Goal: Book appointment/travel/reservation

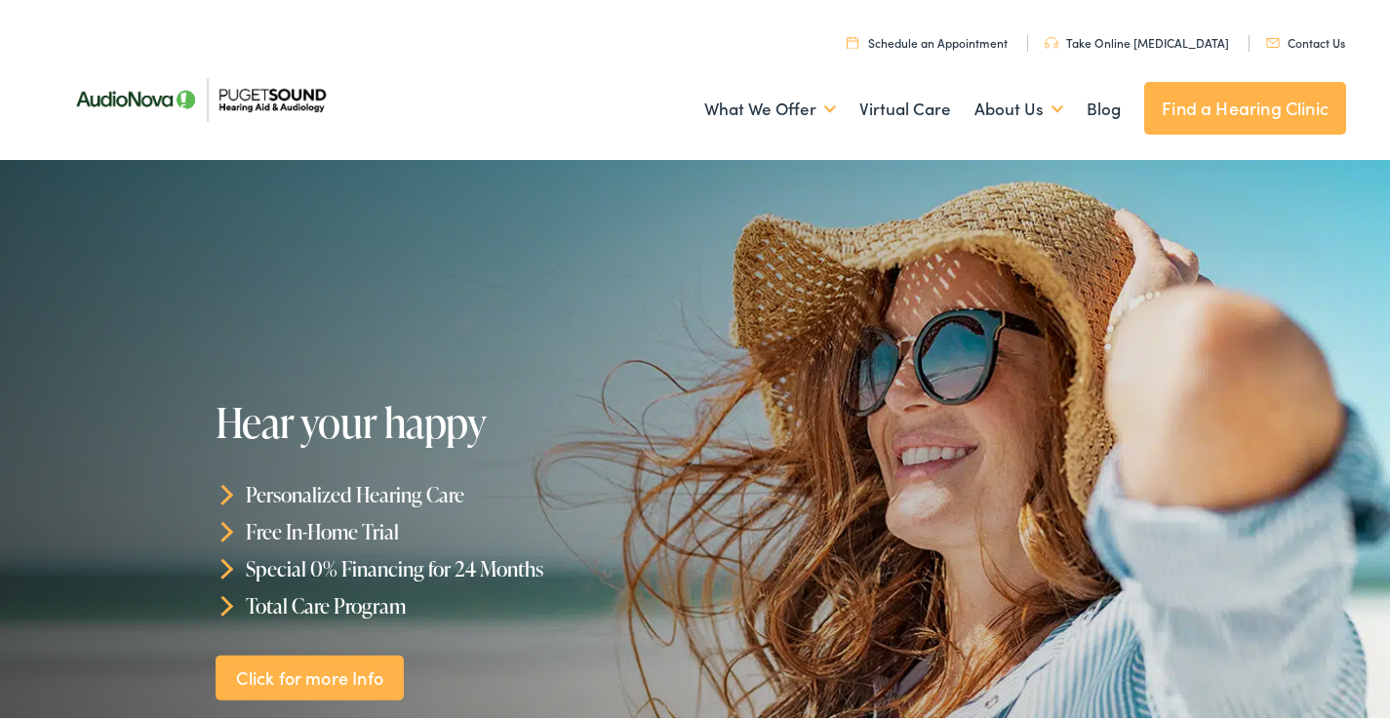
click at [1216, 514] on div at bounding box center [695, 484] width 1390 height 656
click at [1302, 41] on link "Contact Us" at bounding box center [1305, 38] width 79 height 17
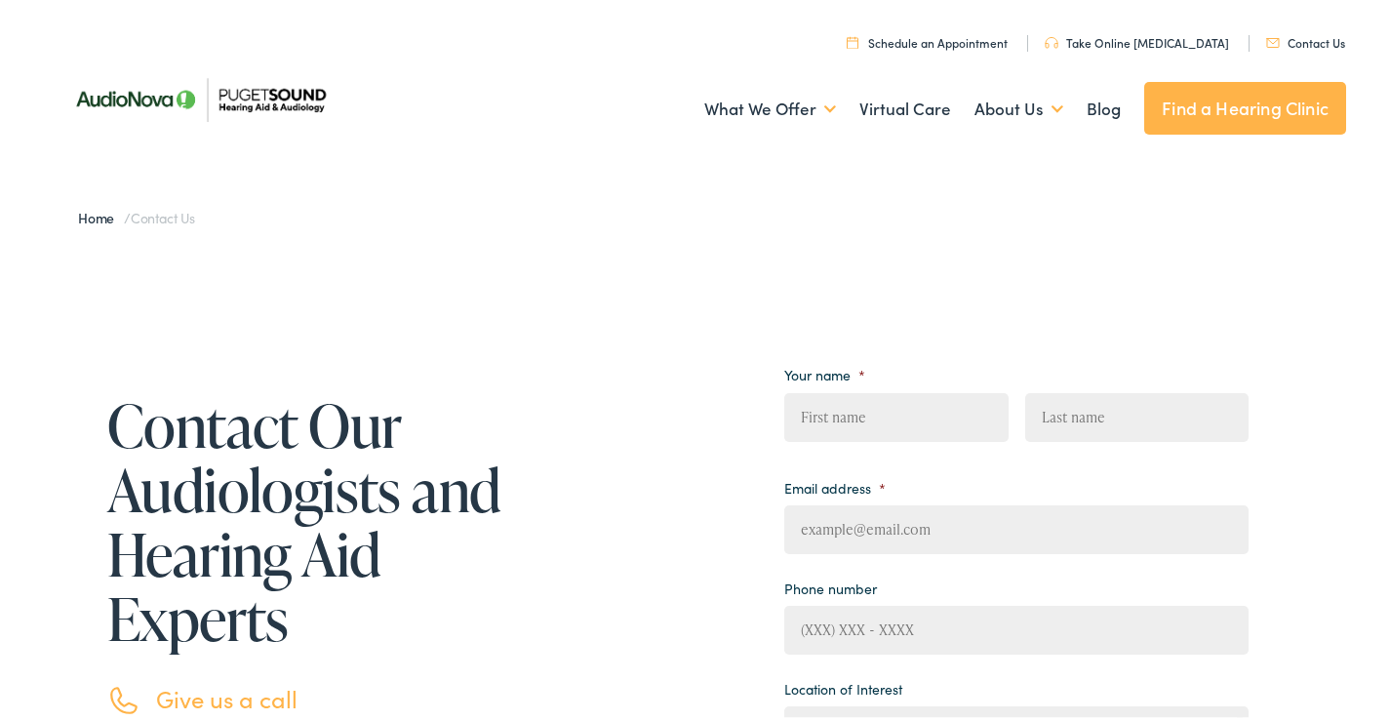
click at [977, 37] on link "Schedule an Appointment" at bounding box center [927, 38] width 161 height 17
